Goal: Find specific page/section: Find specific page/section

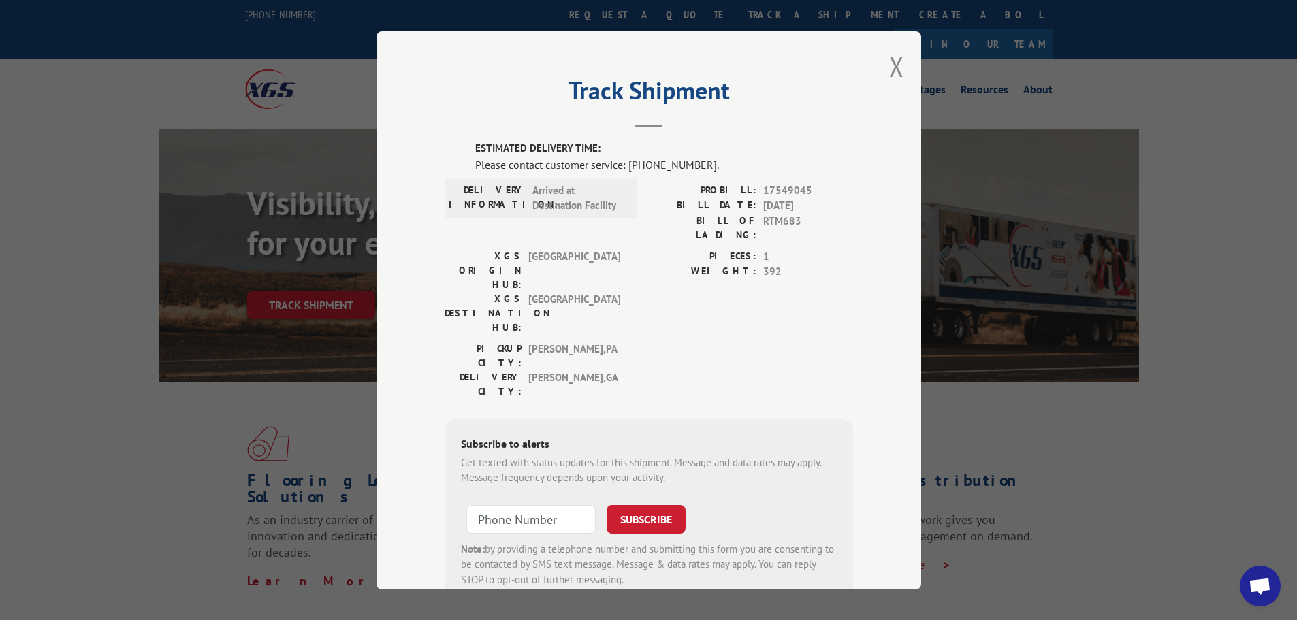
click at [878, 73] on div "Track Shipment ESTIMATED DELIVERY TIME: Please contact customer service: [PHONE…" at bounding box center [648, 310] width 545 height 558
click at [891, 72] on button "Close modal" at bounding box center [896, 66] width 15 height 36
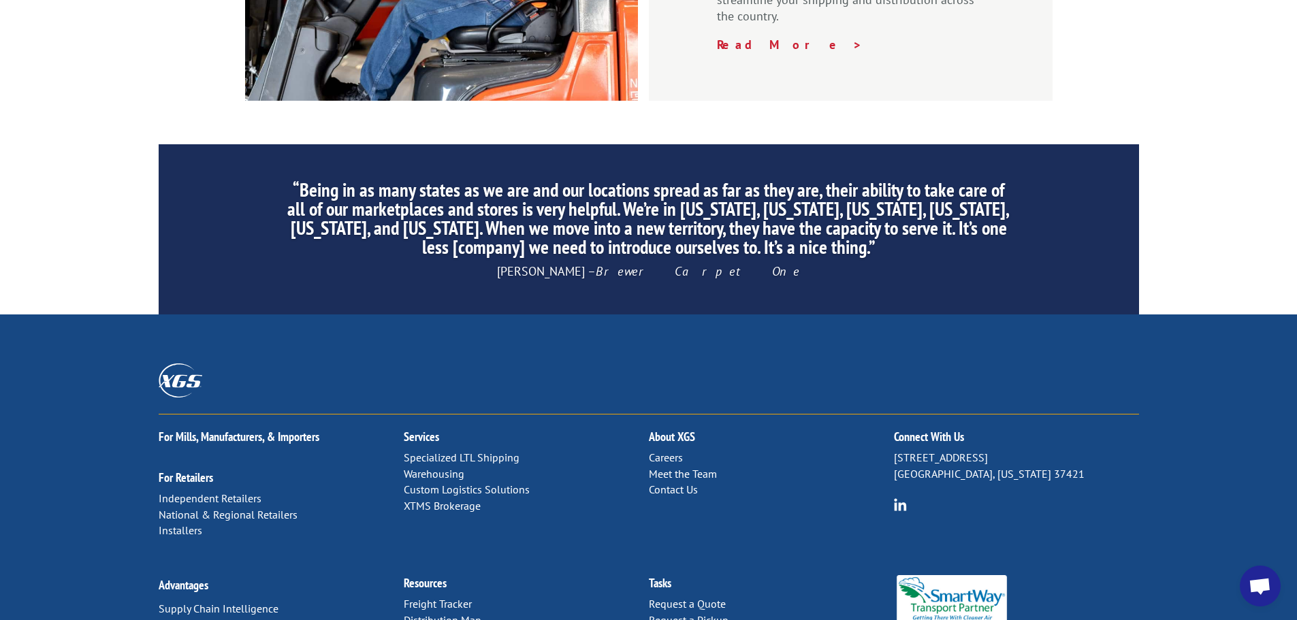
scroll to position [2074, 0]
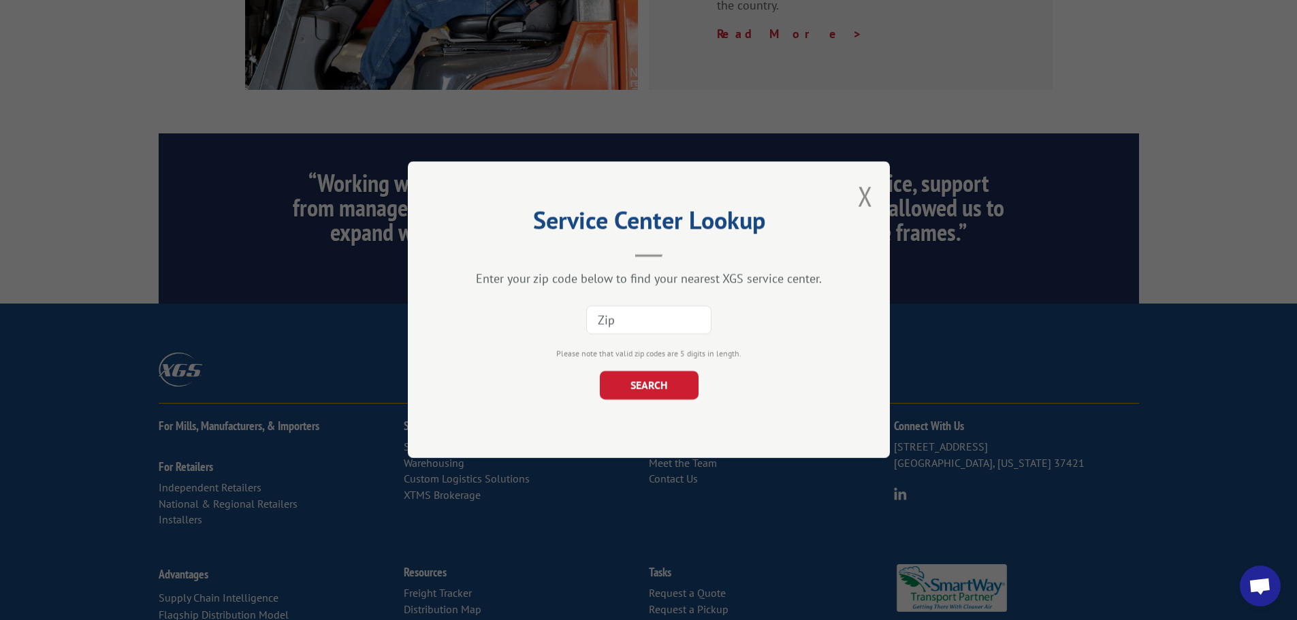
click at [636, 309] on div at bounding box center [649, 320] width 346 height 45
click at [635, 319] on input at bounding box center [648, 320] width 125 height 29
click at [638, 332] on input at bounding box center [648, 320] width 125 height 29
paste input "89002"
type input "89002"
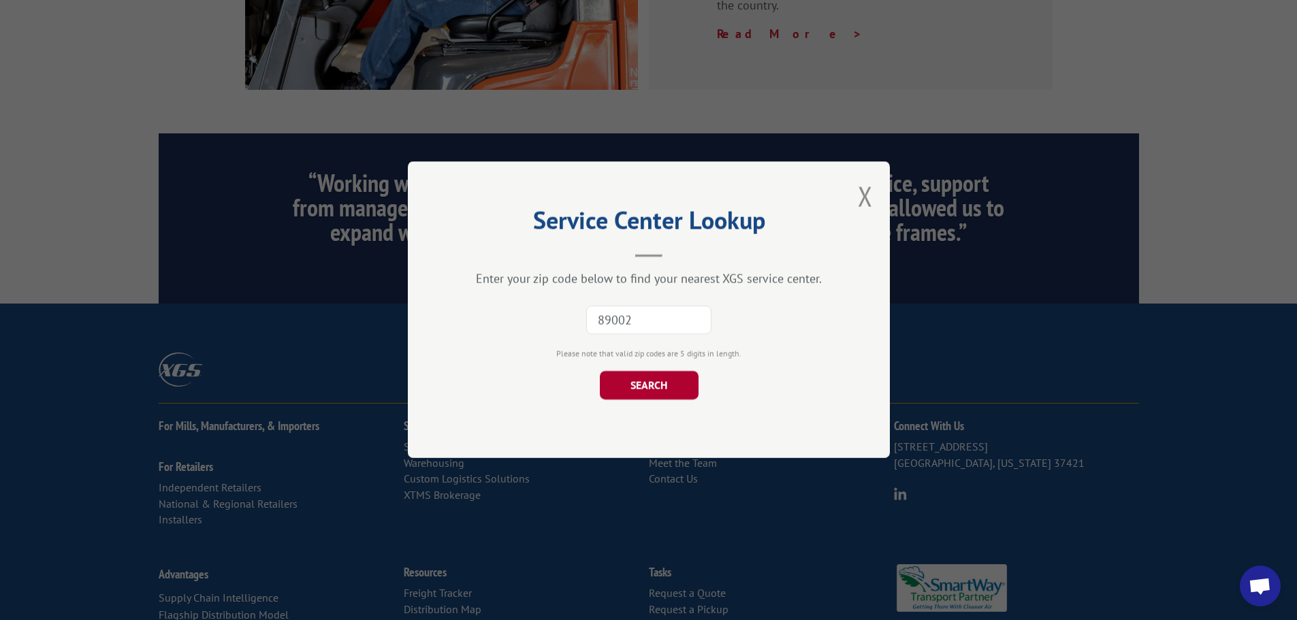
click at [645, 378] on button "SEARCH" at bounding box center [648, 386] width 99 height 29
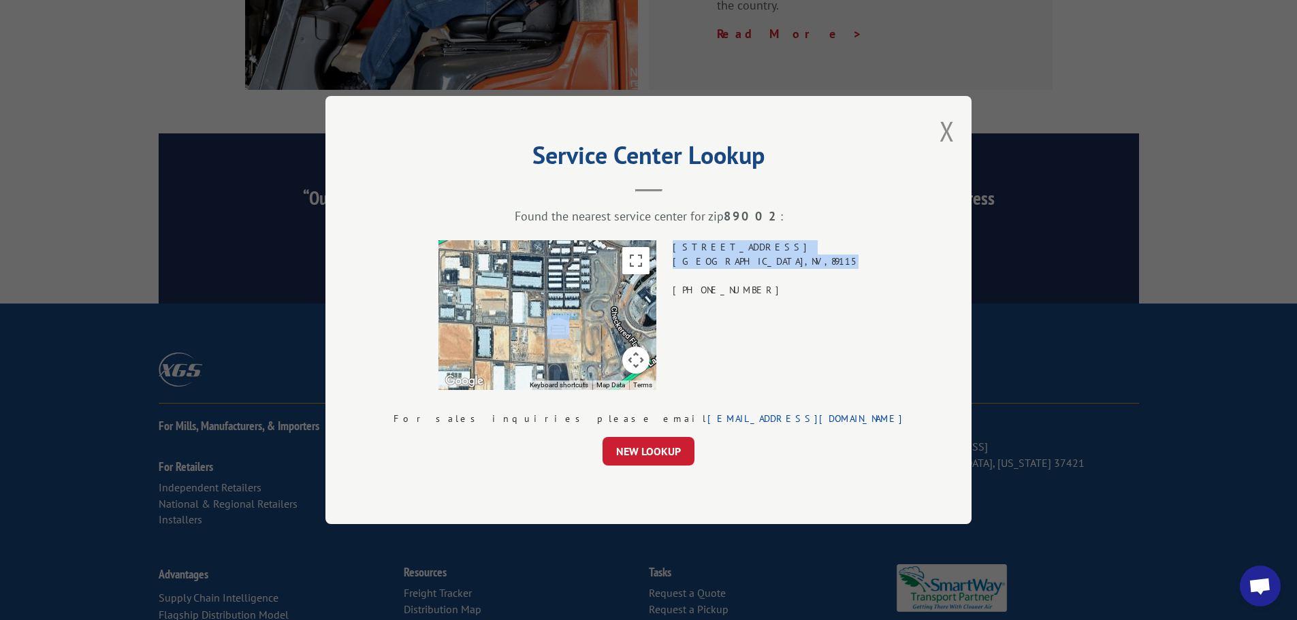
drag, startPoint x: 811, startPoint y: 267, endPoint x: 693, endPoint y: 245, distance: 119.7
click at [693, 245] on div "To navigate the map with touch gestures double-tap and hold your finger on the …" at bounding box center [648, 315] width 510 height 150
copy div "Keyboard shortcuts Map Data Map data ©2025 Imagery ©2025 Airbus, CNES / Airbus,…"
